Goal: Information Seeking & Learning: Learn about a topic

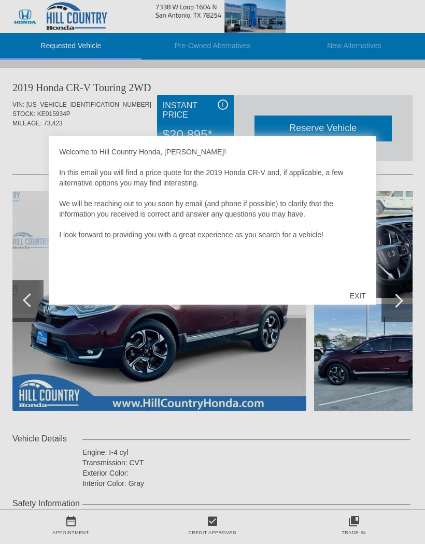
click at [359, 295] on div "EXIT" at bounding box center [358, 296] width 37 height 31
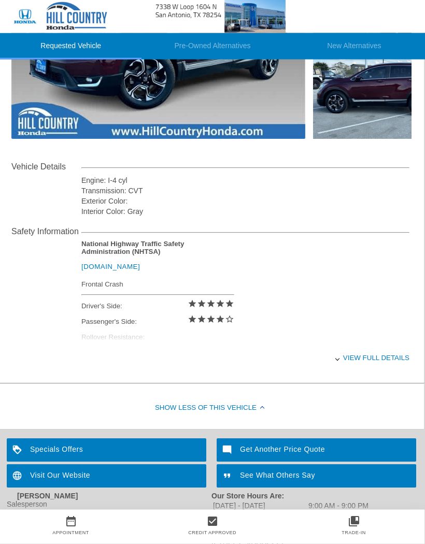
scroll to position [296, 1]
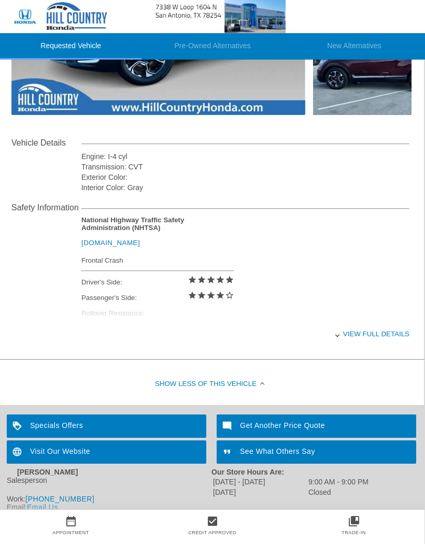
click at [380, 346] on div "View full details" at bounding box center [245, 333] width 328 height 25
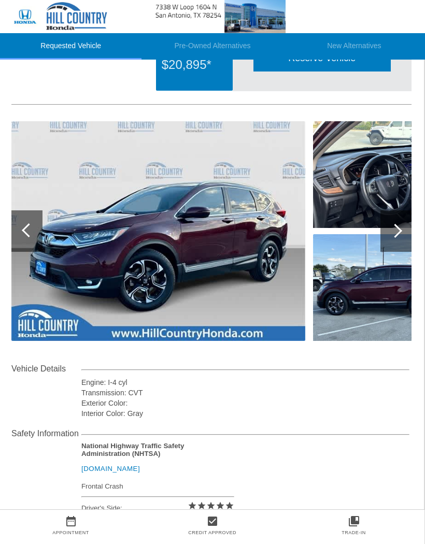
scroll to position [0, 1]
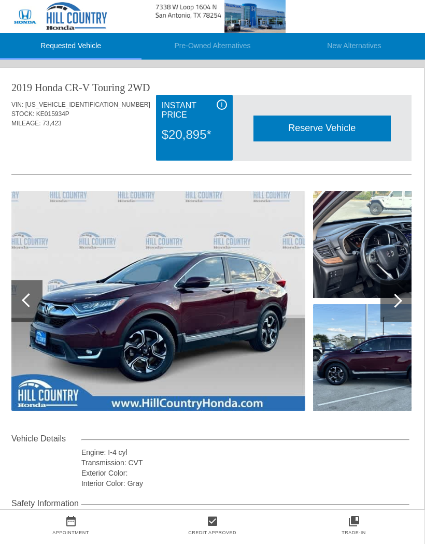
click at [371, 359] on img at bounding box center [384, 357] width 143 height 107
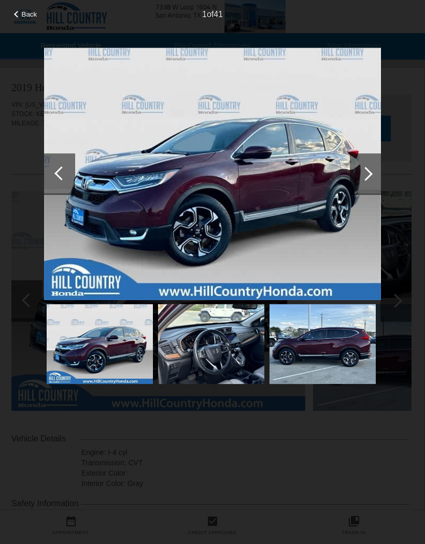
click at [335, 341] on img at bounding box center [323, 344] width 106 height 80
click at [372, 170] on div at bounding box center [365, 173] width 31 height 41
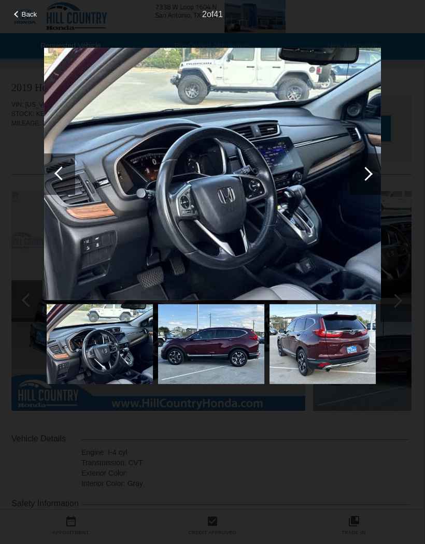
click at [370, 169] on div at bounding box center [365, 173] width 31 height 41
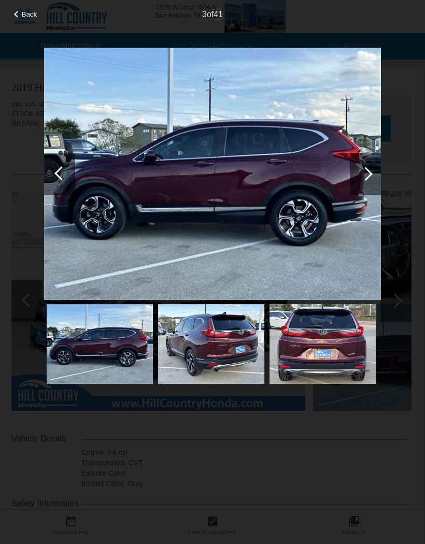
click at [375, 163] on div at bounding box center [365, 173] width 31 height 41
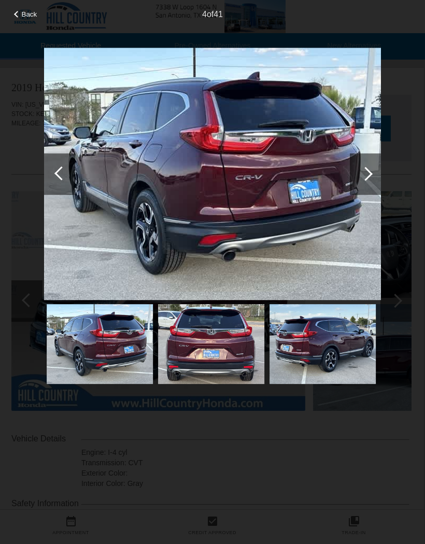
click at [379, 169] on div at bounding box center [365, 173] width 31 height 41
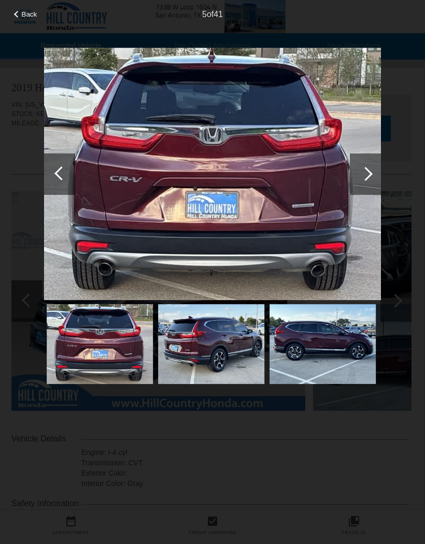
click at [374, 166] on div at bounding box center [365, 173] width 31 height 41
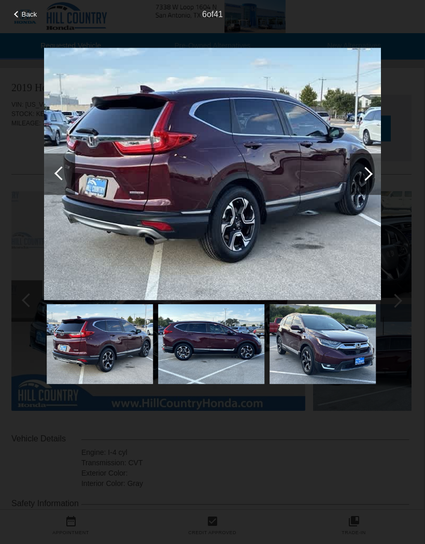
click at [376, 174] on div at bounding box center [365, 173] width 31 height 41
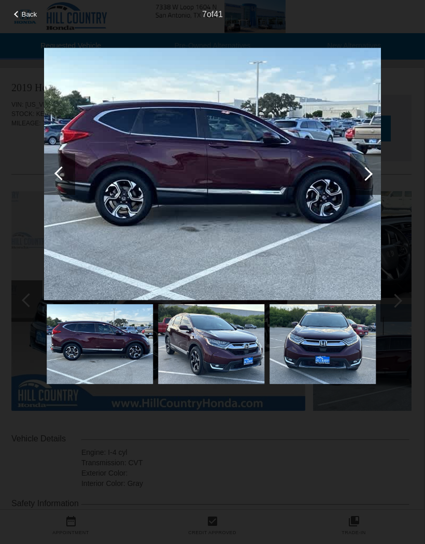
click at [373, 174] on div at bounding box center [365, 173] width 31 height 41
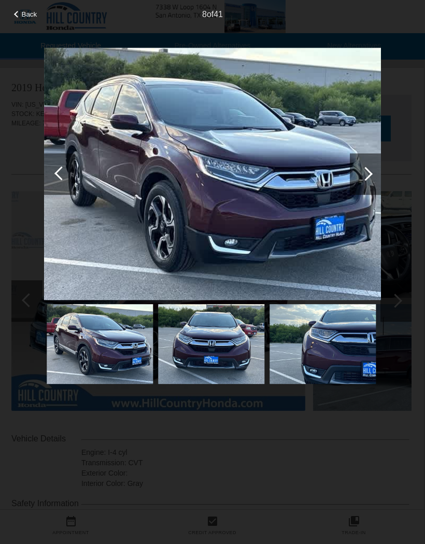
click at [374, 170] on div at bounding box center [365, 173] width 31 height 41
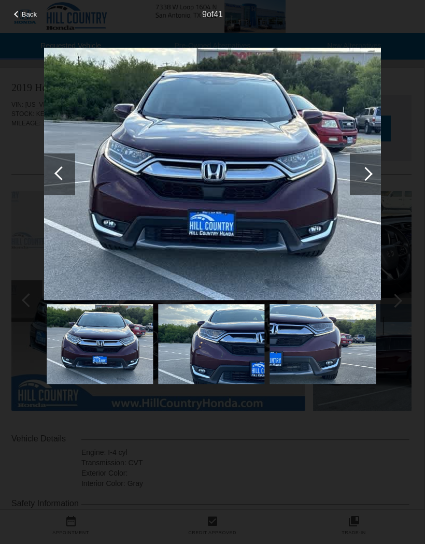
click at [374, 169] on div at bounding box center [365, 173] width 31 height 41
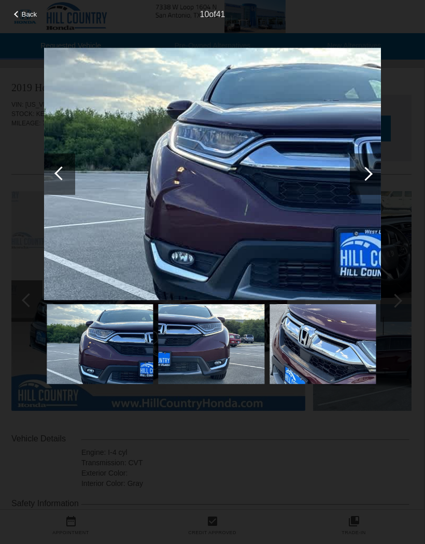
click at [363, 169] on div at bounding box center [365, 173] width 31 height 41
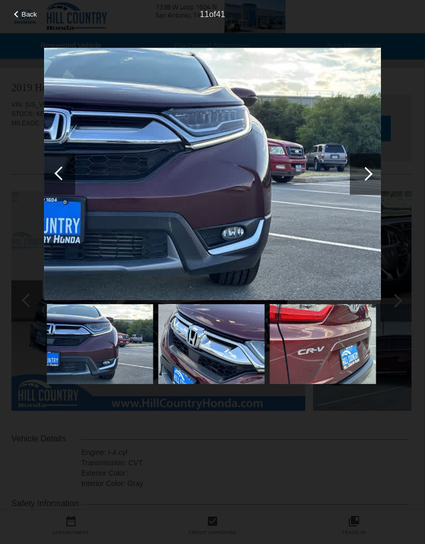
click at [366, 165] on div at bounding box center [365, 173] width 31 height 41
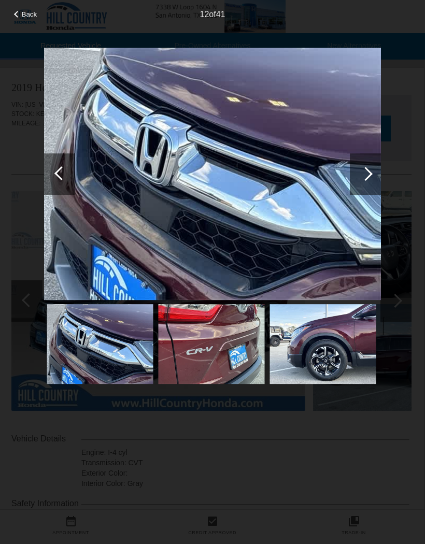
scroll to position [0, 0]
click at [373, 173] on div at bounding box center [365, 173] width 31 height 41
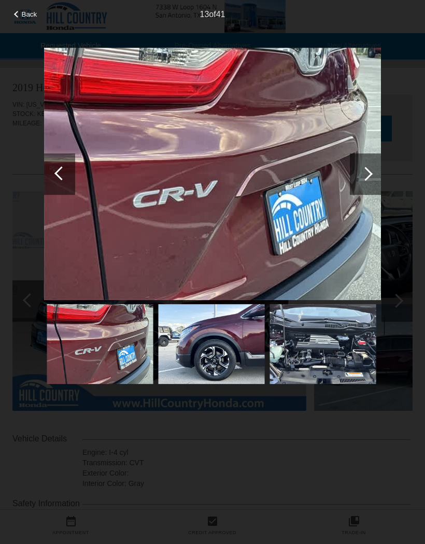
click at [369, 170] on div at bounding box center [365, 173] width 31 height 41
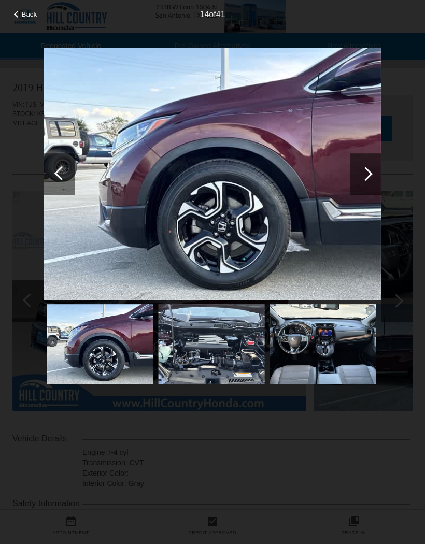
click at [339, 355] on img at bounding box center [323, 344] width 106 height 80
click at [22, 15] on span "Back" at bounding box center [30, 14] width 16 height 8
